Goal: Check status: Check status

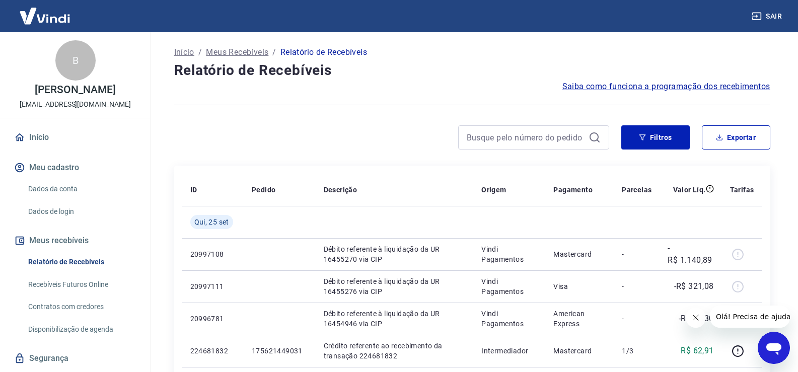
click at [63, 246] on button "Meus recebíveis" at bounding box center [75, 241] width 126 height 22
click at [75, 239] on button "Meus recebíveis" at bounding box center [75, 241] width 126 height 22
